Goal: Transaction & Acquisition: Book appointment/travel/reservation

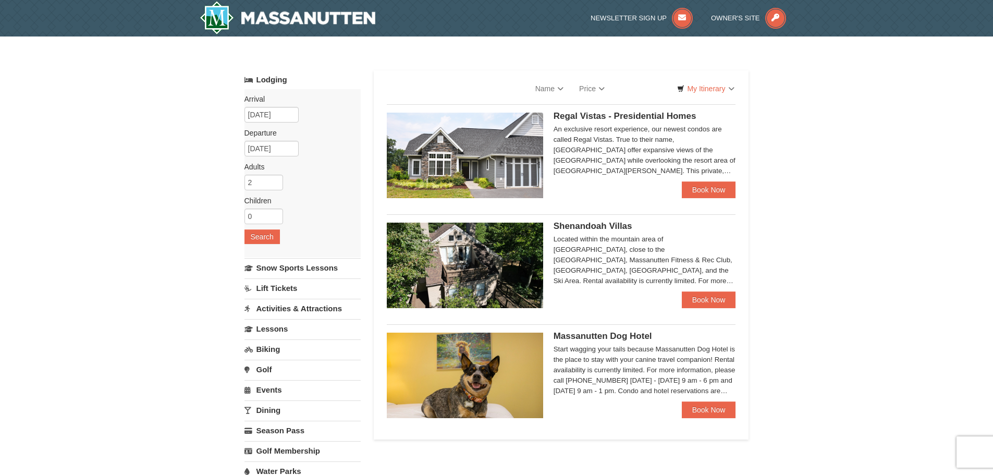
select select "9"
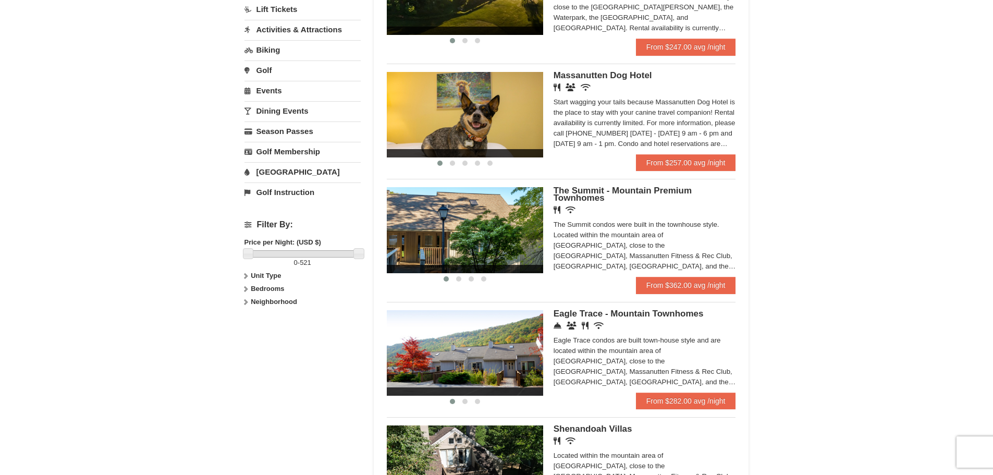
scroll to position [261, 0]
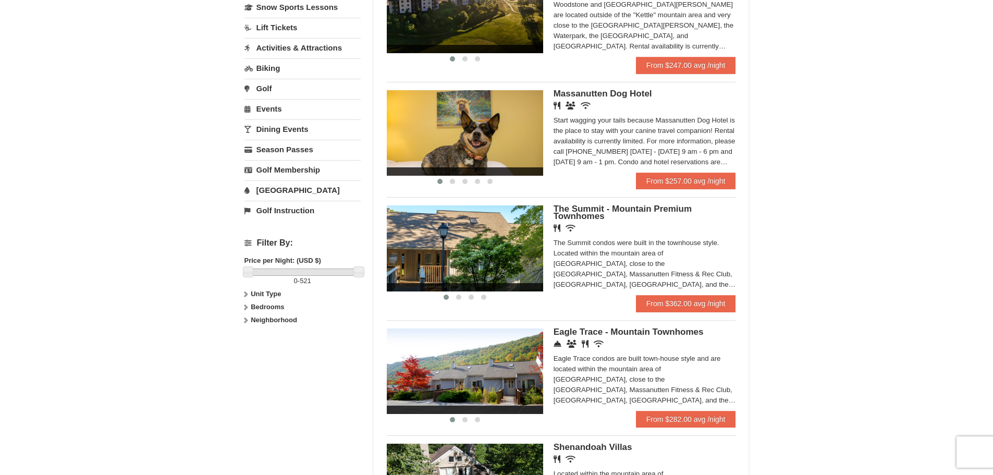
click at [491, 251] on img at bounding box center [465, 247] width 156 height 85
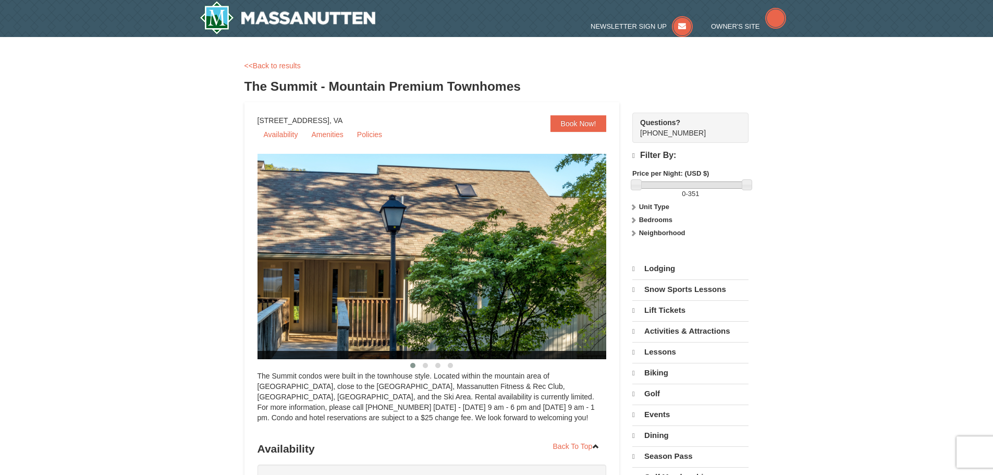
select select "9"
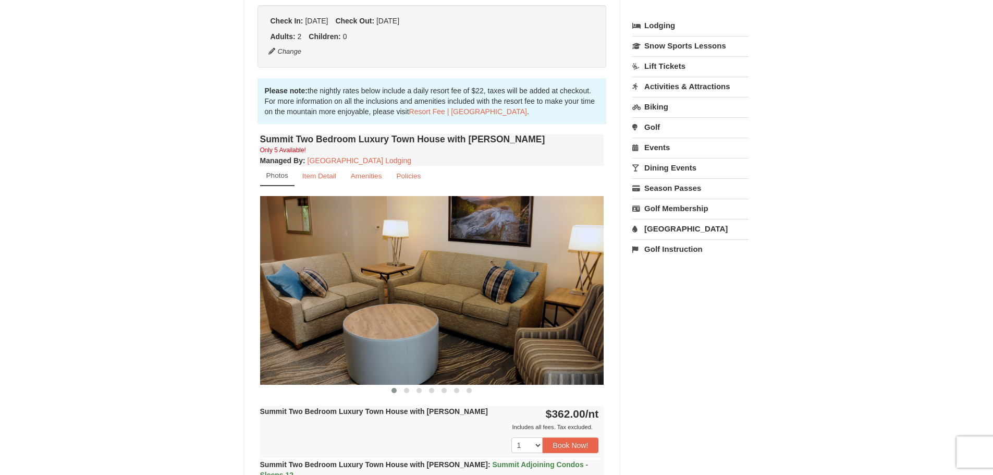
scroll to position [261, 0]
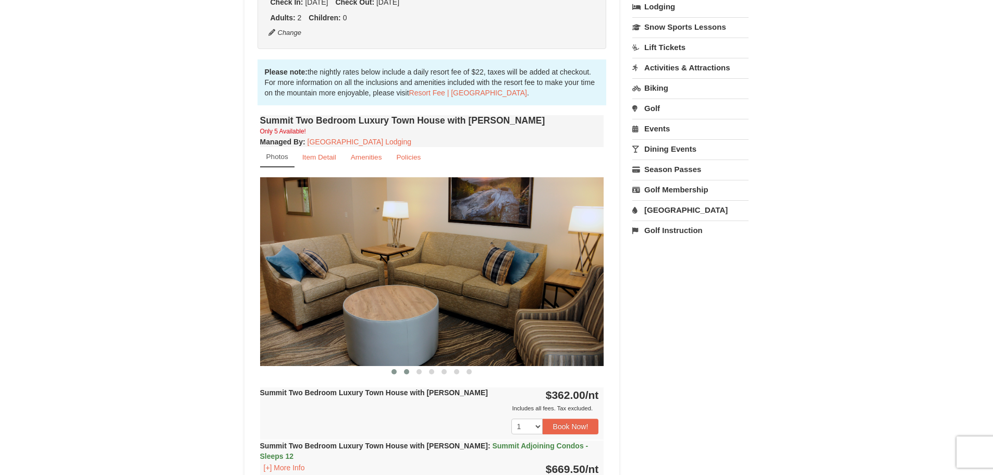
click at [408, 375] on button at bounding box center [406, 371] width 13 height 10
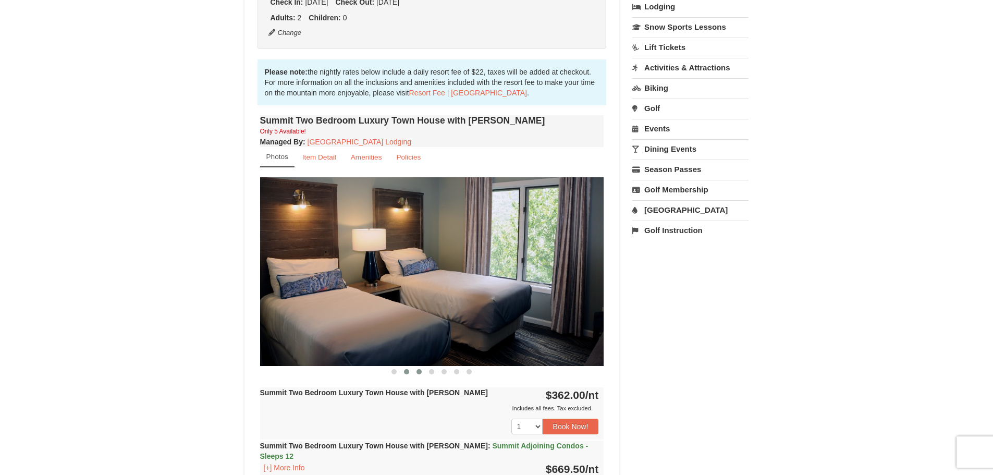
click at [417, 373] on span at bounding box center [418, 371] width 5 height 5
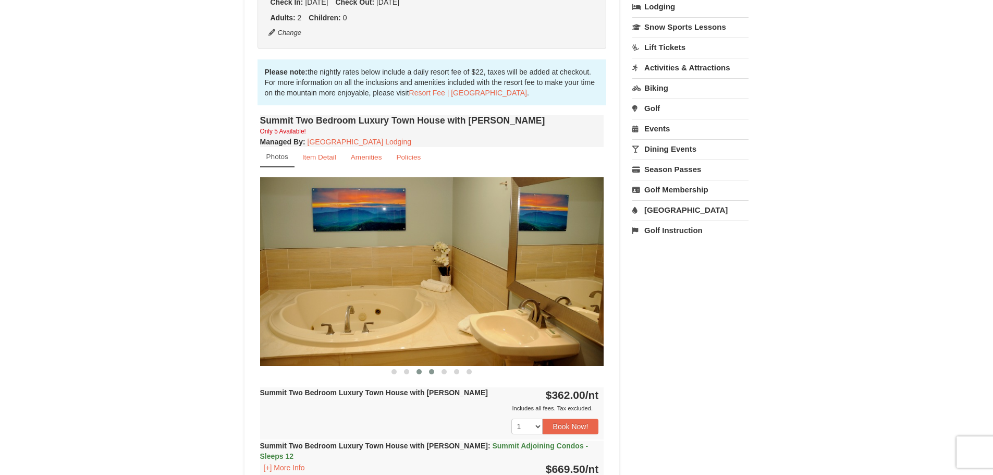
click at [430, 372] on span at bounding box center [431, 371] width 5 height 5
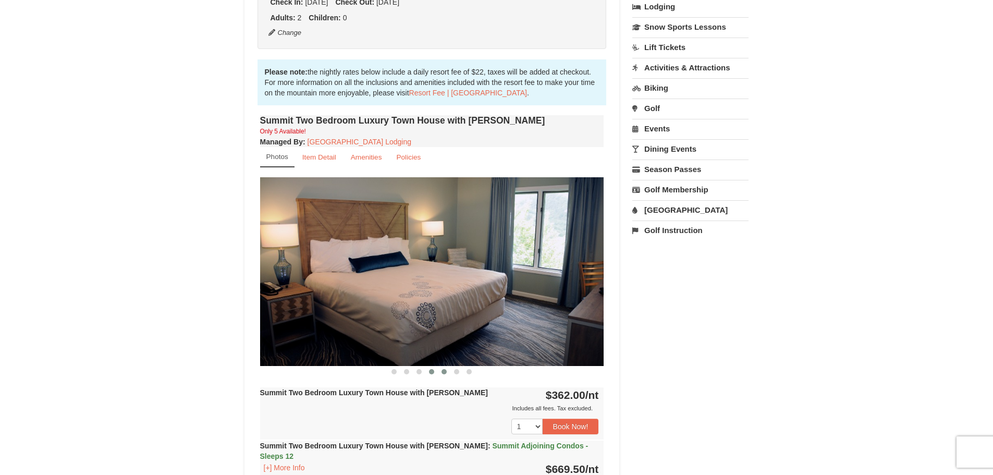
click at [447, 372] on button at bounding box center [444, 371] width 13 height 10
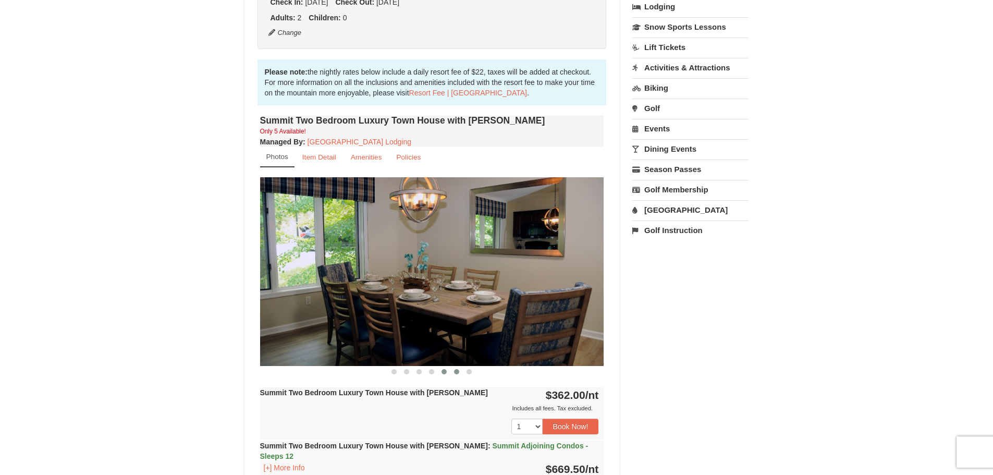
click at [457, 372] on span at bounding box center [456, 371] width 5 height 5
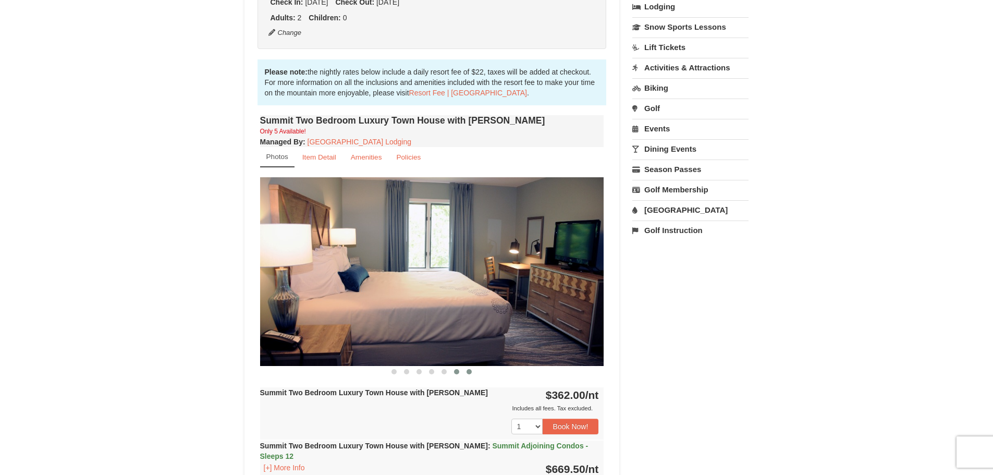
click at [474, 372] on button at bounding box center [469, 371] width 13 height 10
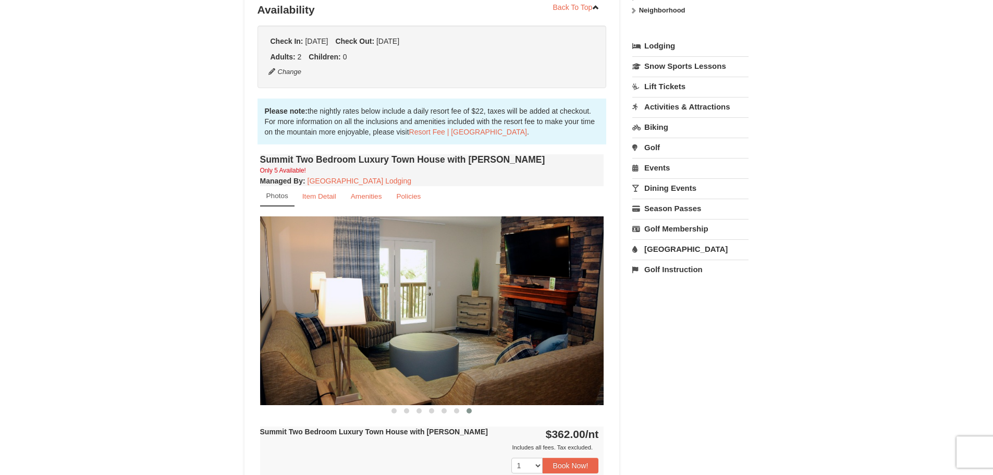
scroll to position [208, 0]
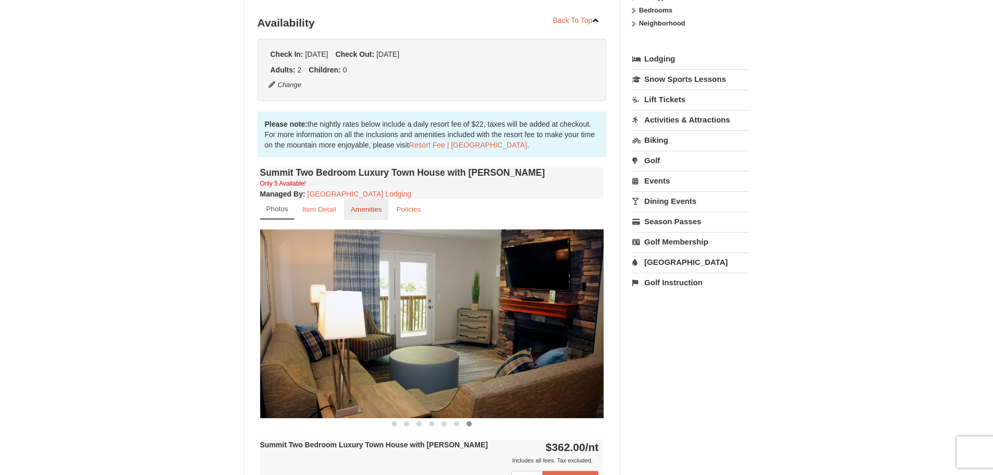
click at [377, 208] on small "Amenities" at bounding box center [366, 209] width 31 height 8
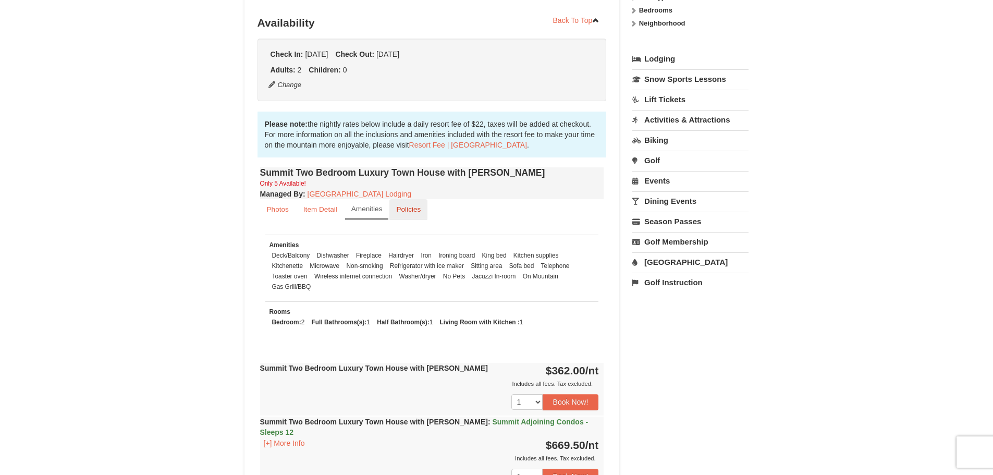
click at [412, 211] on small "Policies" at bounding box center [408, 209] width 24 height 8
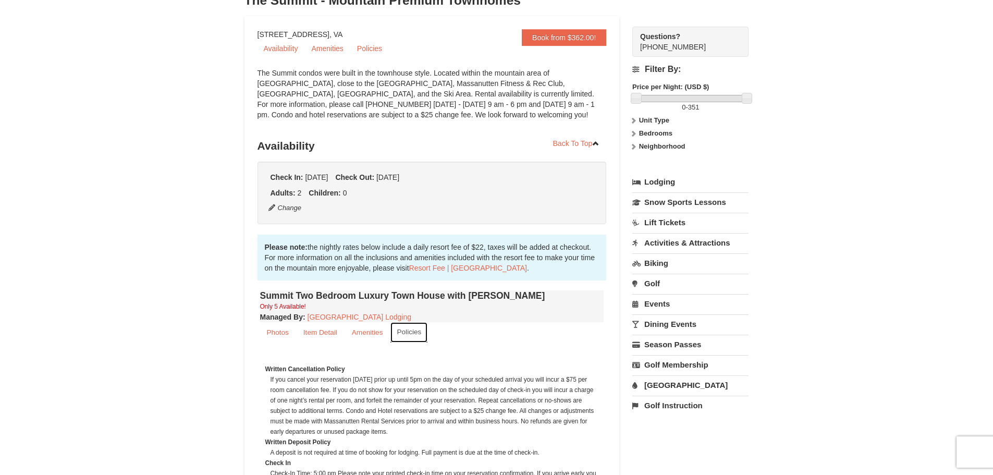
scroll to position [104, 0]
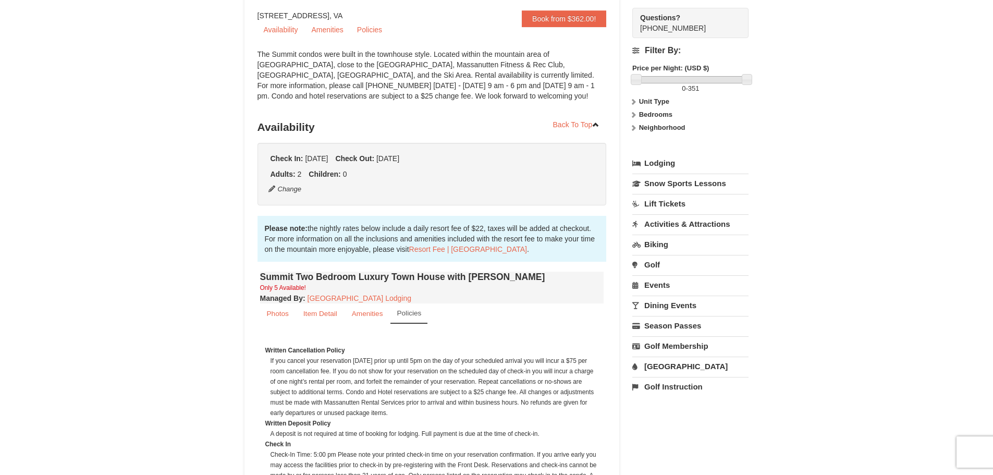
click at [704, 224] on link "Activities & Attractions" at bounding box center [690, 223] width 116 height 19
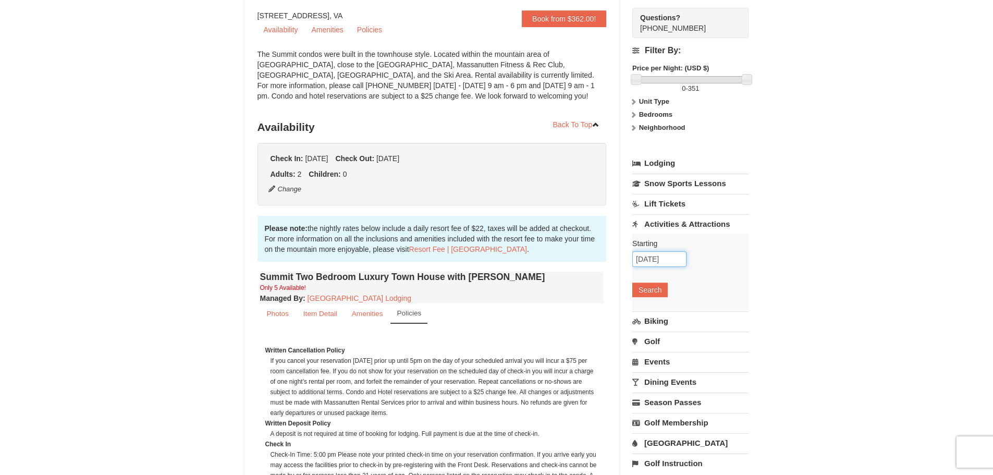
click at [661, 257] on input "[DATE]" at bounding box center [659, 259] width 54 height 16
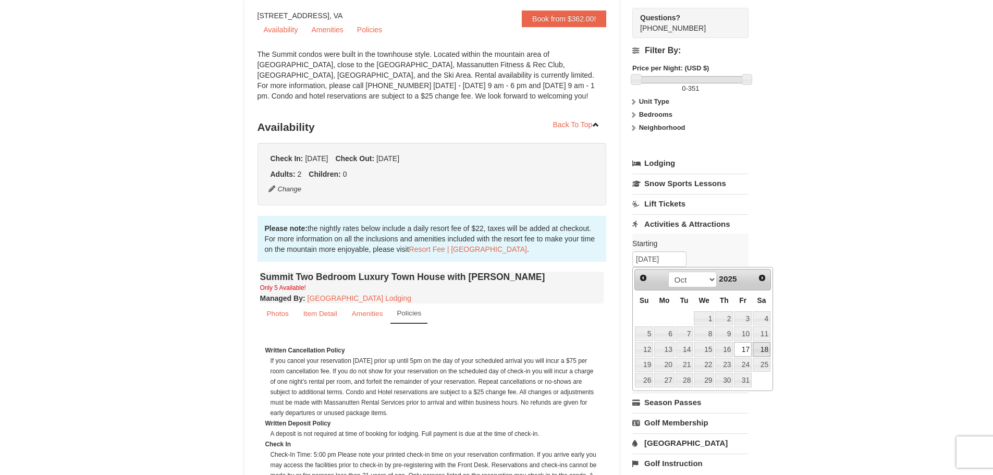
click at [762, 349] on link "18" at bounding box center [761, 349] width 18 height 15
type input "10/18/2025"
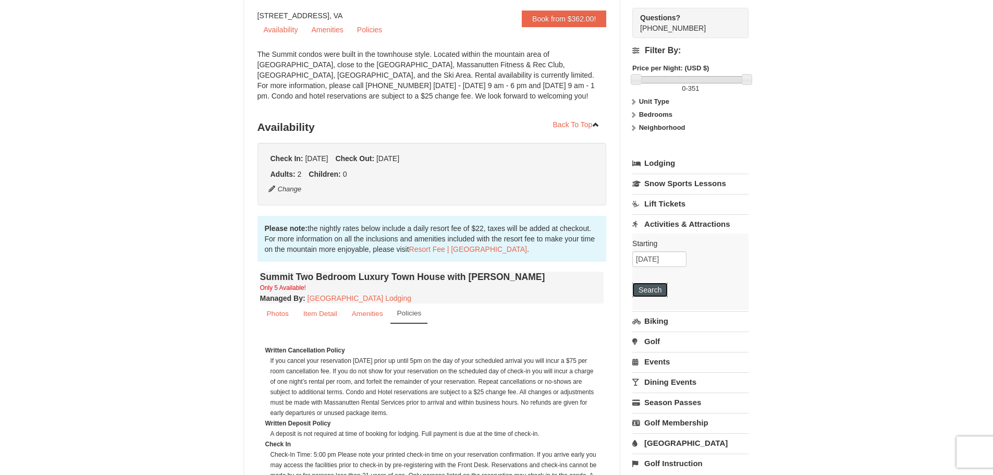
click at [652, 286] on button "Search" at bounding box center [649, 289] width 35 height 15
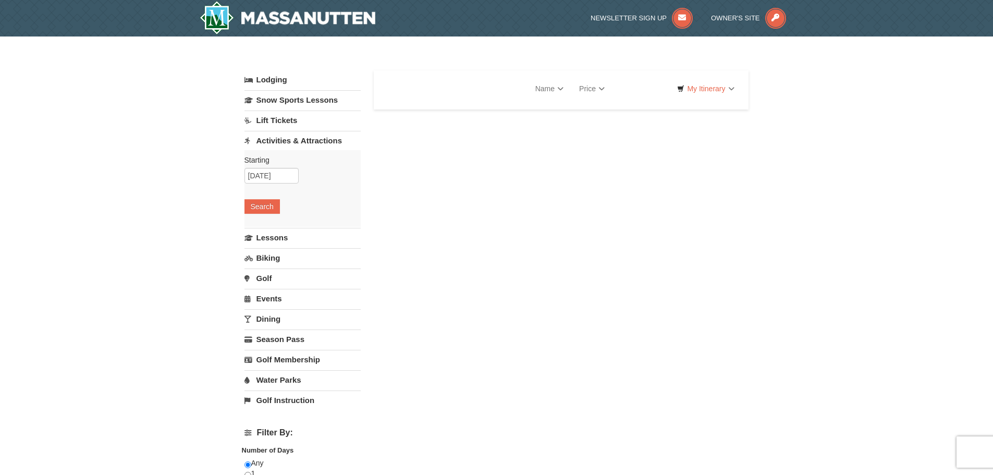
select select "9"
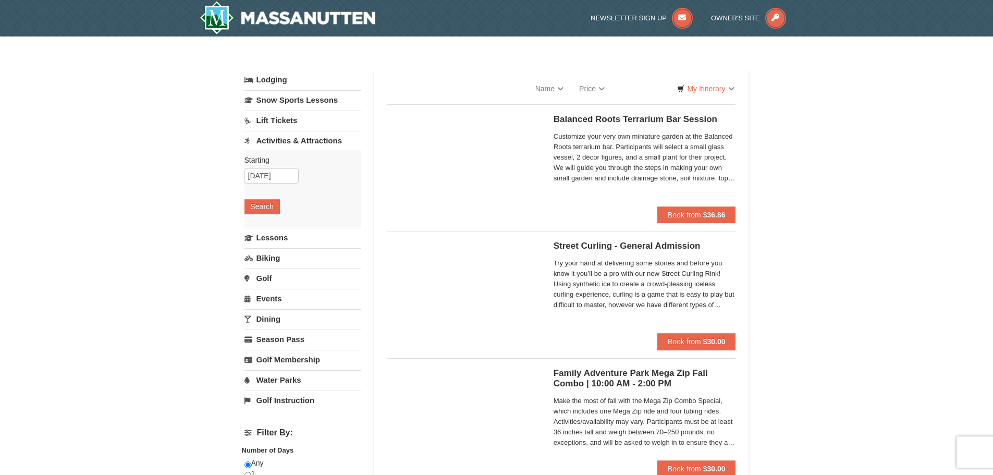
select select "9"
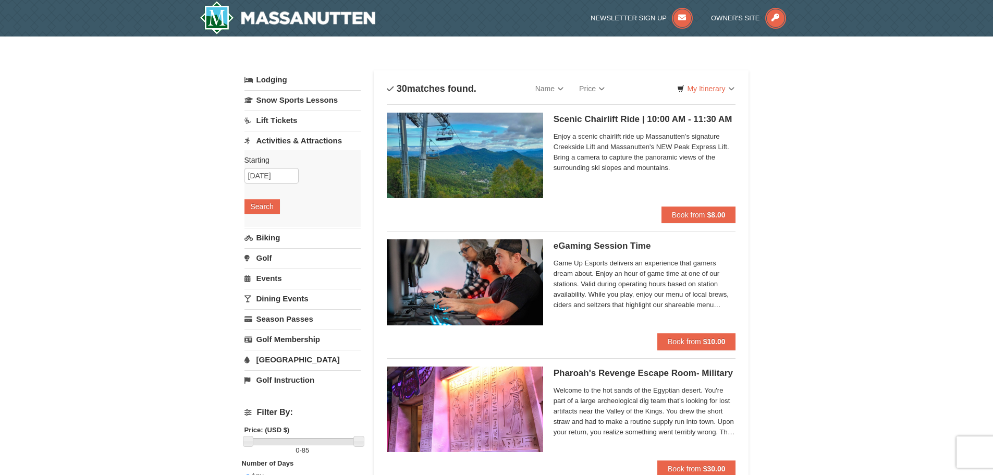
click at [275, 301] on link "Dining Events" at bounding box center [302, 298] width 116 height 19
click at [266, 252] on input "10/18/2025" at bounding box center [271, 257] width 54 height 16
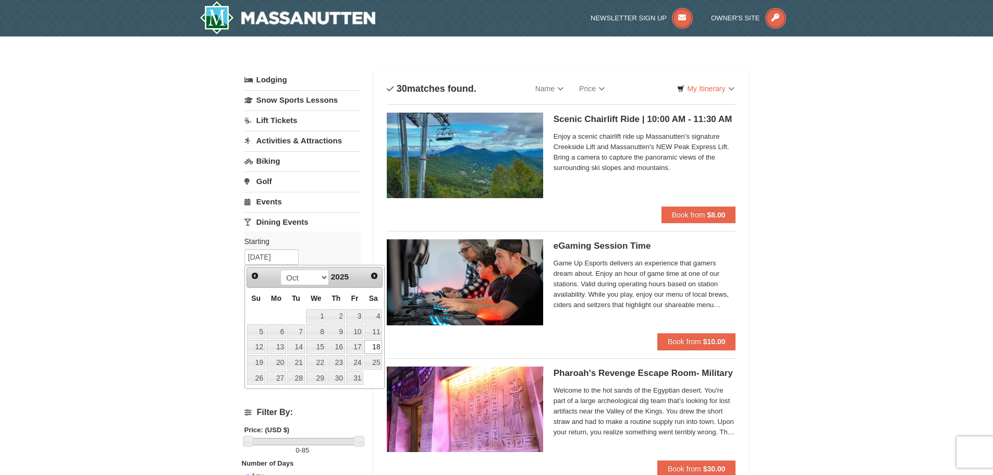
click at [376, 346] on link "18" at bounding box center [373, 347] width 18 height 15
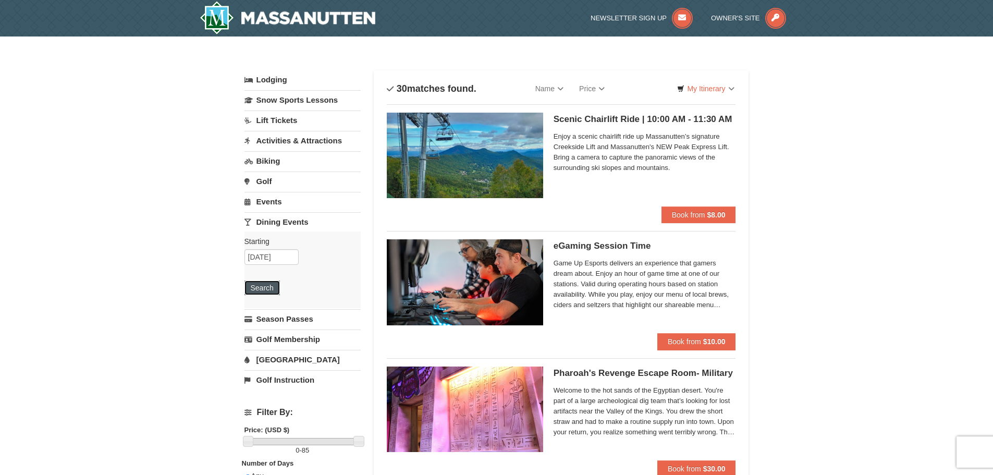
click at [265, 290] on button "Search" at bounding box center [261, 287] width 35 height 15
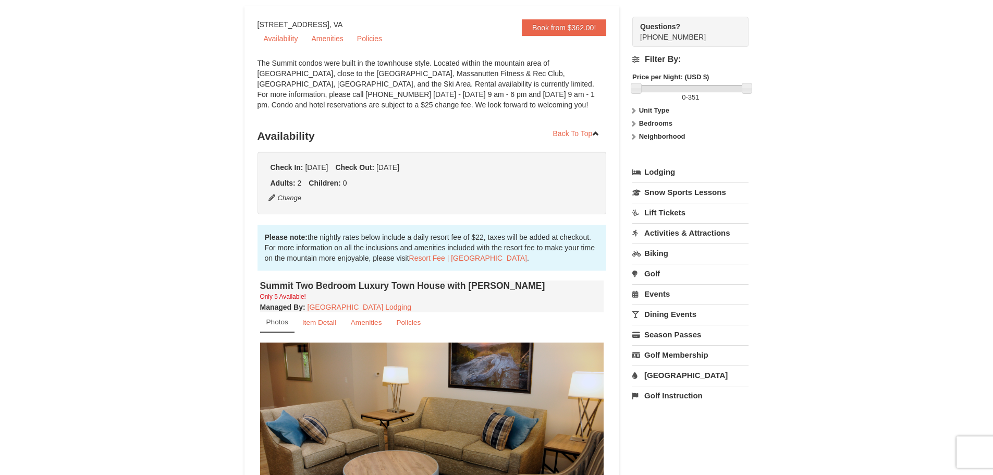
scroll to position [104, 0]
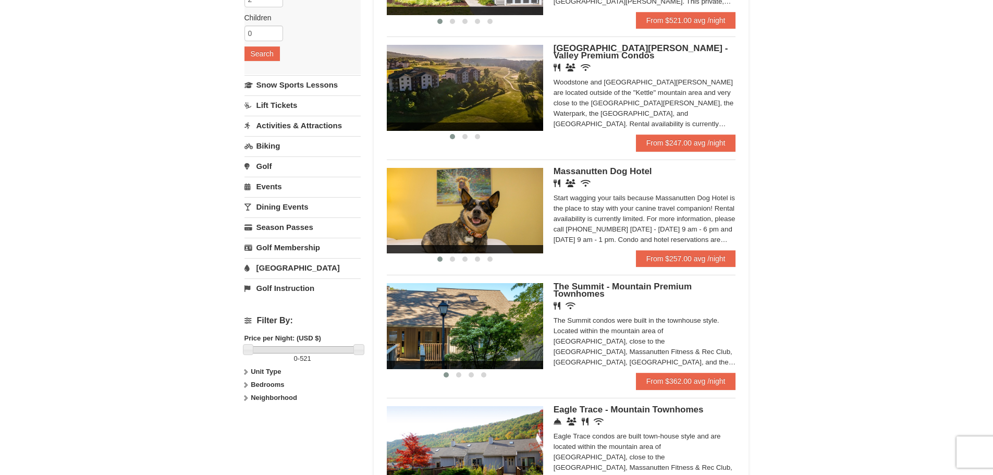
scroll to position [157, 0]
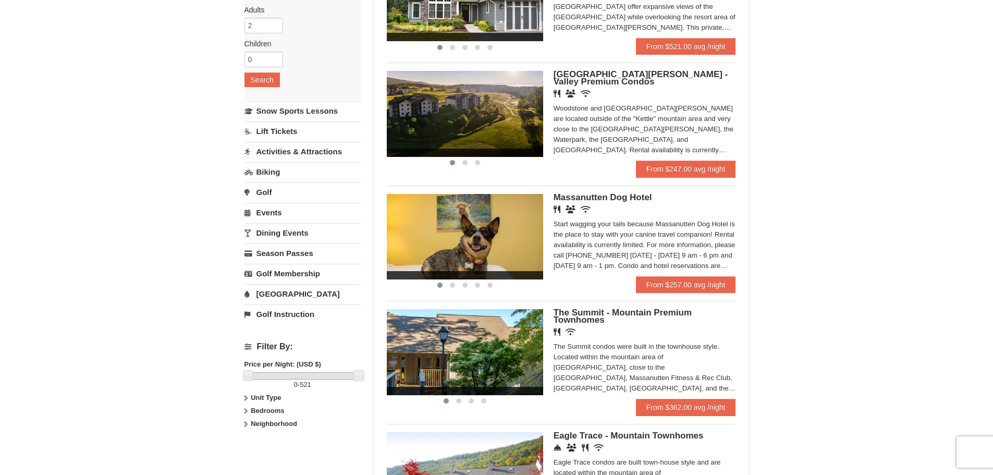
click at [502, 239] on img at bounding box center [465, 236] width 156 height 85
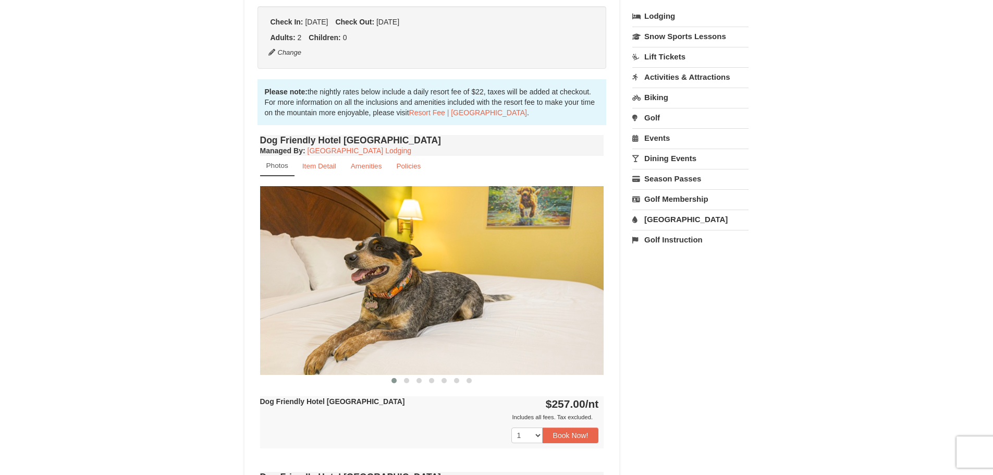
scroll to position [261, 0]
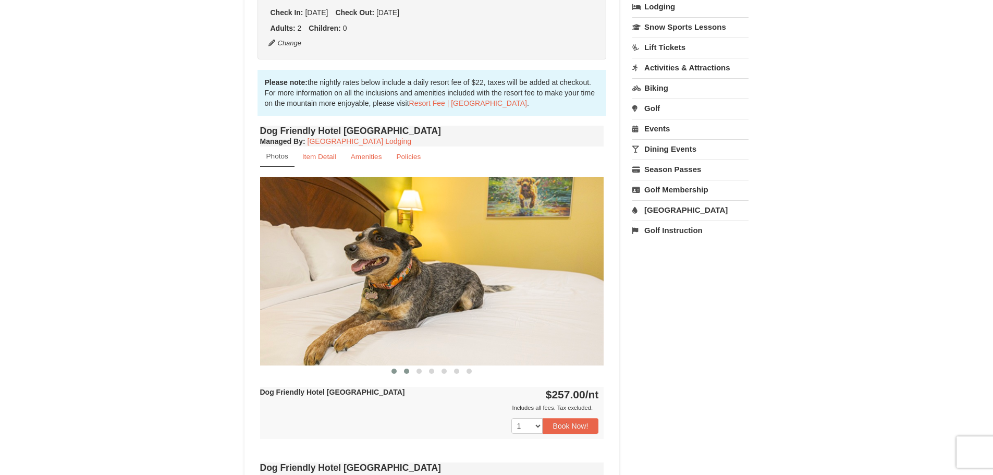
click at [406, 373] on span at bounding box center [406, 370] width 5 height 5
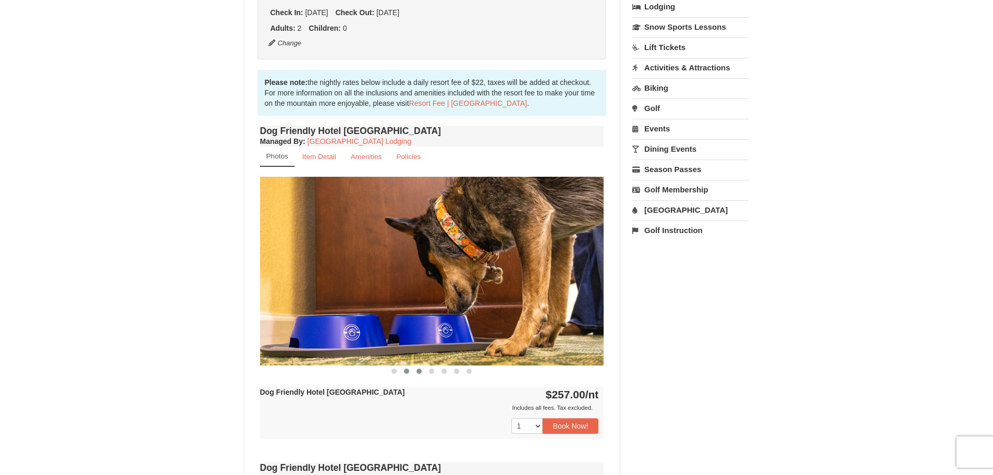
click at [418, 371] on span at bounding box center [418, 370] width 5 height 5
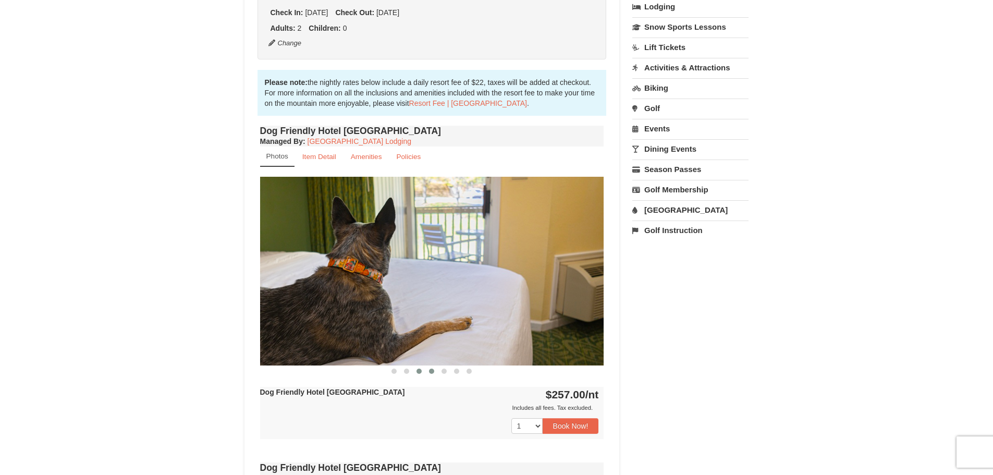
click at [431, 369] on span at bounding box center [431, 370] width 5 height 5
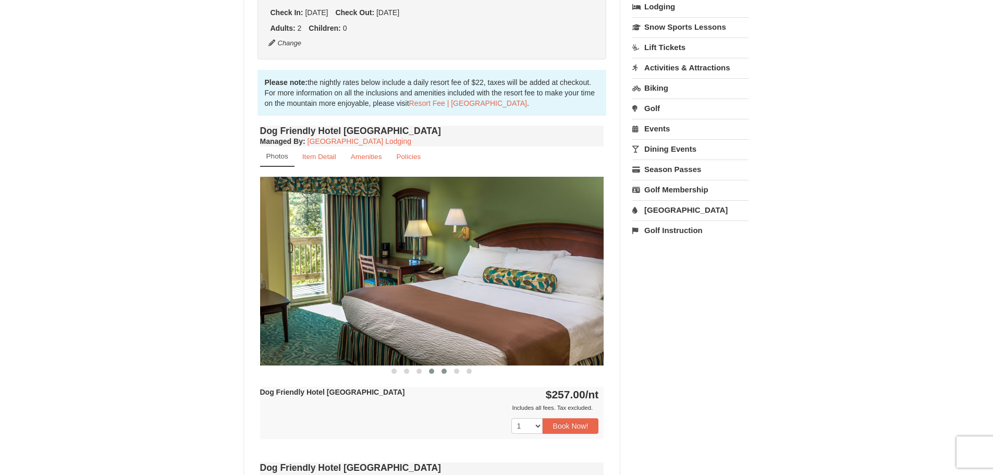
click at [443, 371] on span at bounding box center [443, 370] width 5 height 5
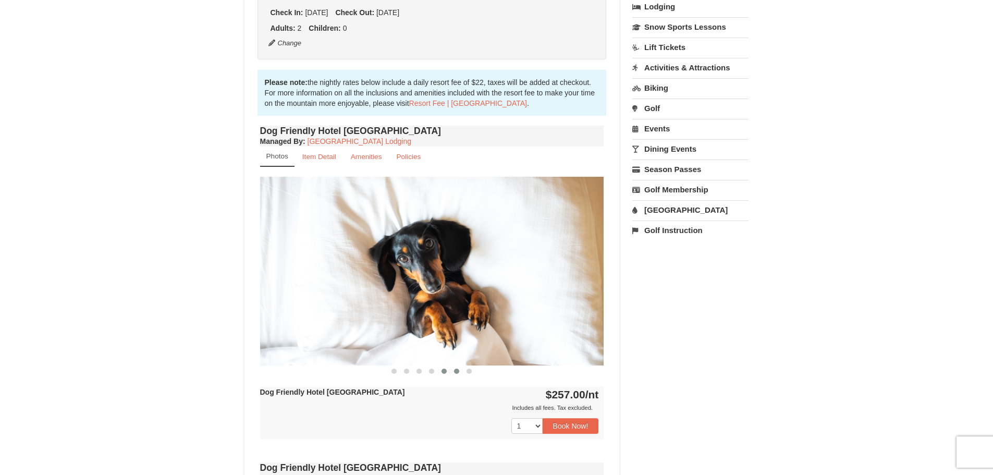
click at [459, 370] on button at bounding box center [456, 371] width 13 height 10
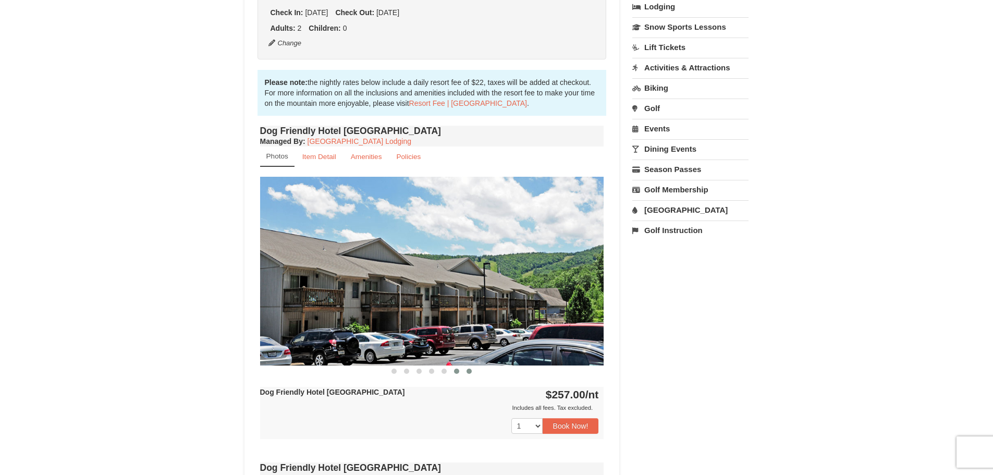
click at [471, 373] on span at bounding box center [468, 370] width 5 height 5
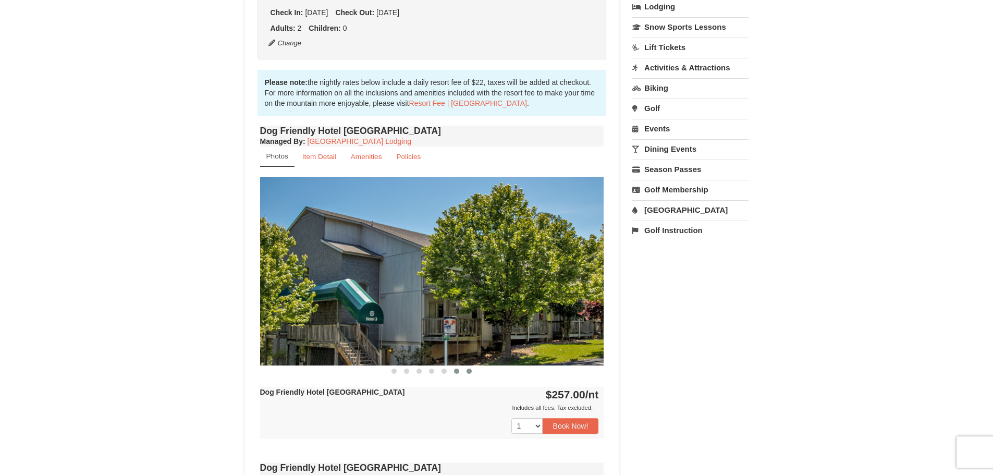
click at [457, 373] on span at bounding box center [456, 370] width 5 height 5
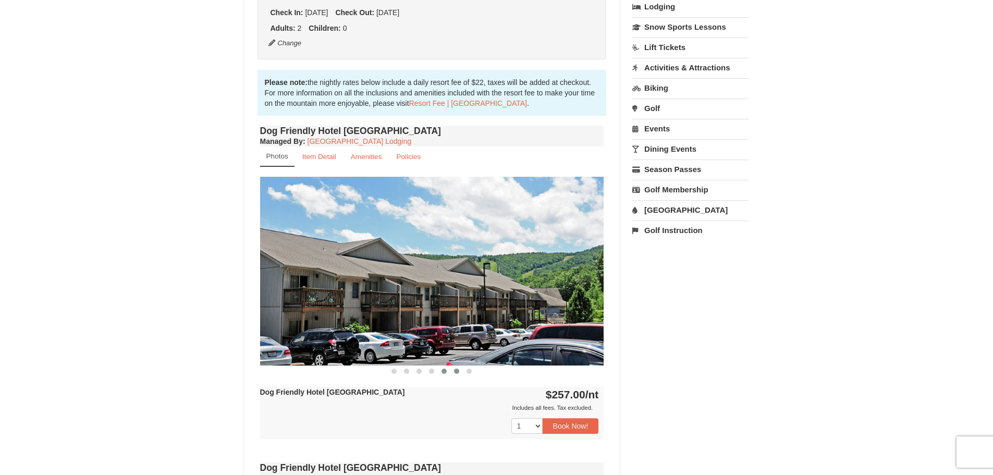
click at [445, 372] on span at bounding box center [443, 370] width 5 height 5
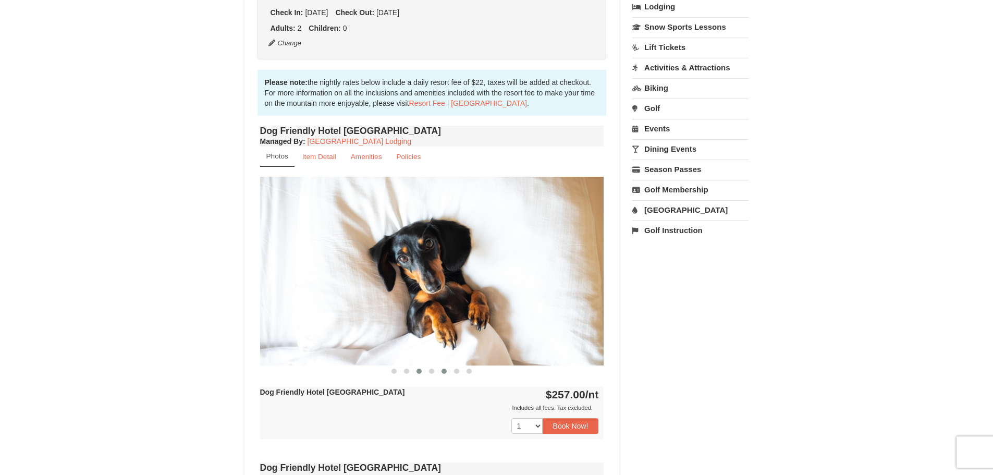
click at [425, 372] on button at bounding box center [419, 371] width 13 height 10
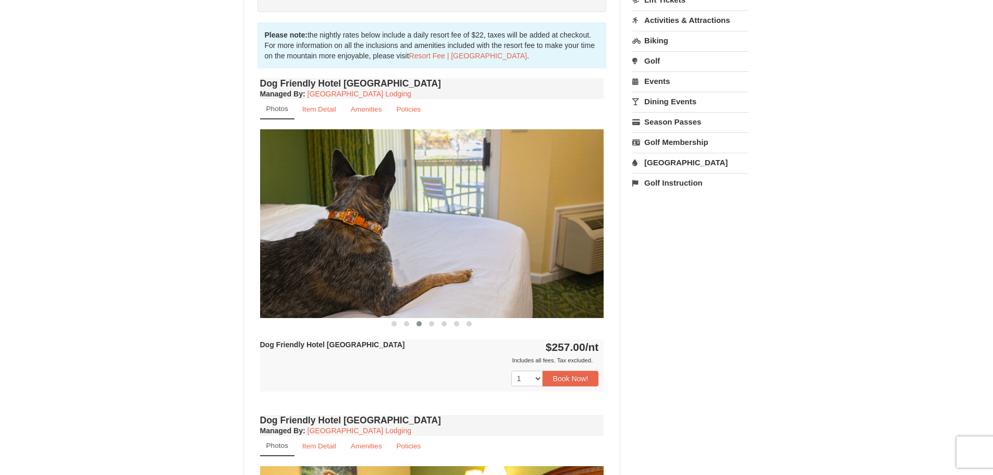
scroll to position [313, 0]
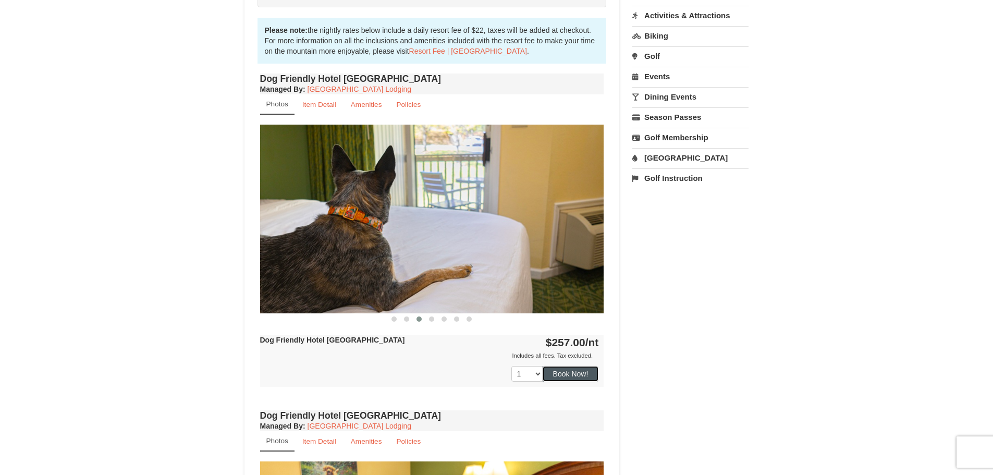
click at [567, 370] on button "Book Now!" at bounding box center [570, 374] width 56 height 16
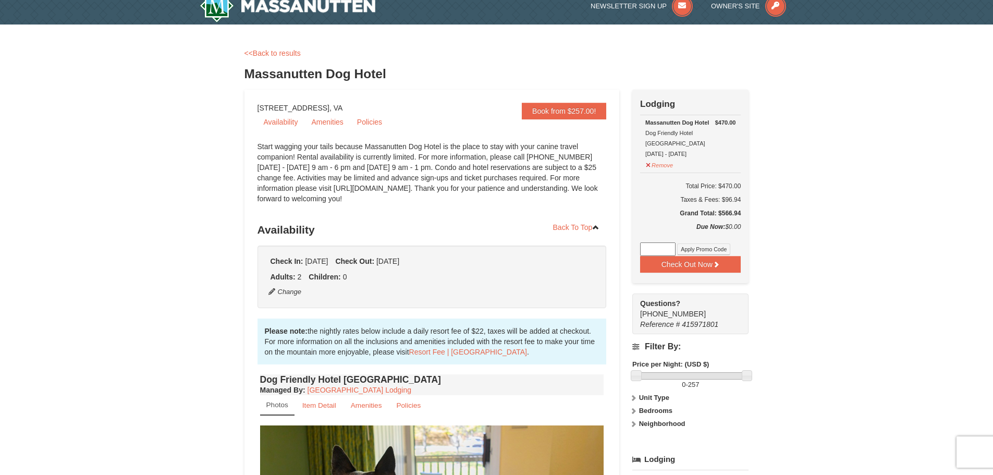
scroll to position [0, 0]
